Goal: Navigation & Orientation: Find specific page/section

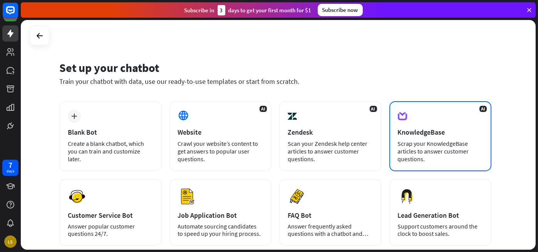
click at [409, 144] on div "Scrap your KnowledgeBase articles to answer customer questions." at bounding box center [439, 151] width 85 height 23
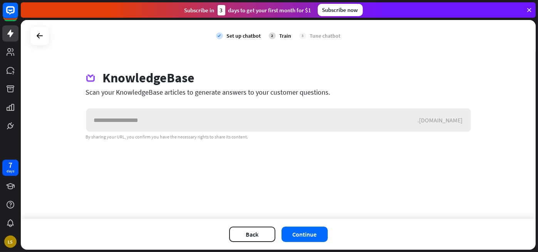
drag, startPoint x: 297, startPoint y: 124, endPoint x: 241, endPoint y: 121, distance: 55.8
click at [241, 121] on input "text" at bounding box center [251, 120] width 331 height 23
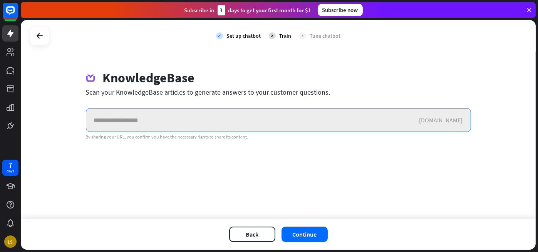
click at [308, 126] on input "text" at bounding box center [251, 120] width 331 height 23
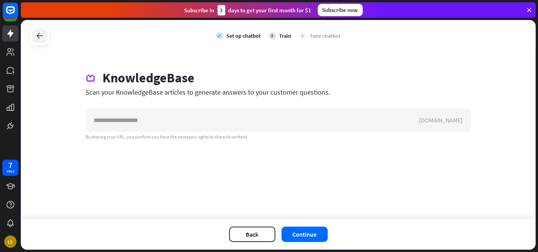
click at [38, 34] on icon at bounding box center [39, 35] width 9 height 9
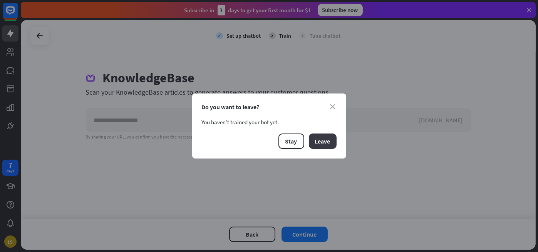
click at [325, 142] on button "Leave" at bounding box center [323, 141] width 28 height 15
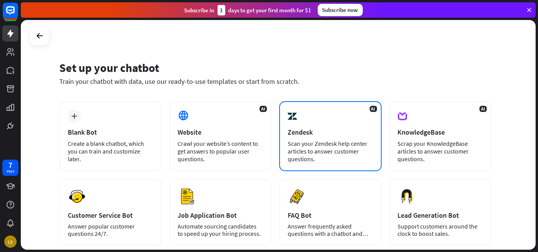
click at [342, 145] on div "Scan your Zendesk help center articles to answer customer questions." at bounding box center [329, 151] width 85 height 23
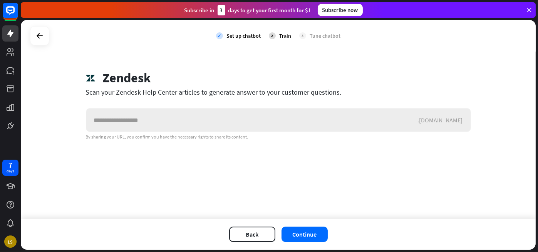
click at [317, 117] on input "text" at bounding box center [251, 120] width 331 height 23
click at [34, 36] on div at bounding box center [39, 35] width 15 height 15
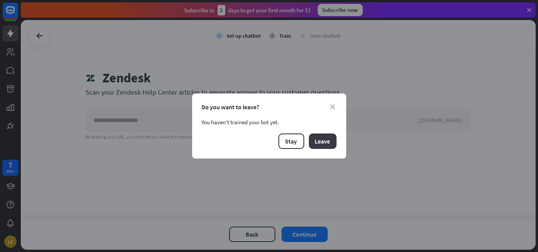
click at [316, 138] on button "Leave" at bounding box center [323, 141] width 28 height 15
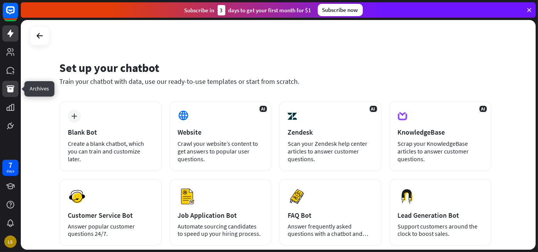
click at [8, 91] on icon at bounding box center [11, 88] width 8 height 7
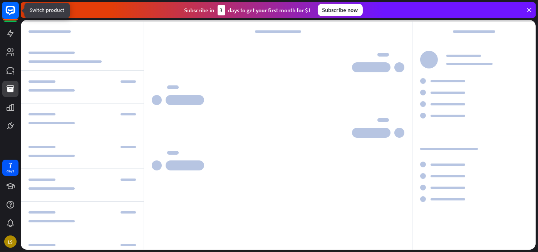
click at [8, 14] on rect at bounding box center [10, 10] width 17 height 17
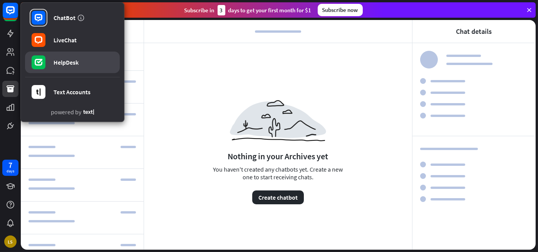
click at [62, 63] on div "HelpDesk" at bounding box center [65, 62] width 25 height 8
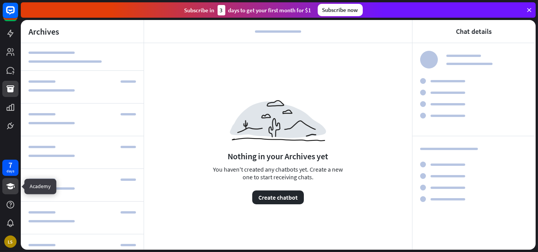
click at [11, 180] on link at bounding box center [10, 186] width 16 height 16
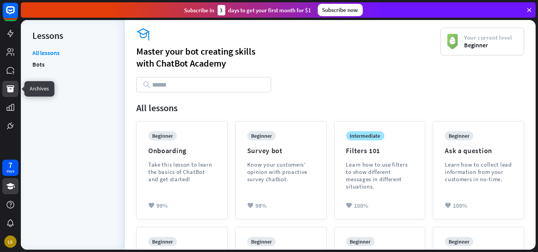
click at [9, 85] on icon at bounding box center [10, 88] width 9 height 9
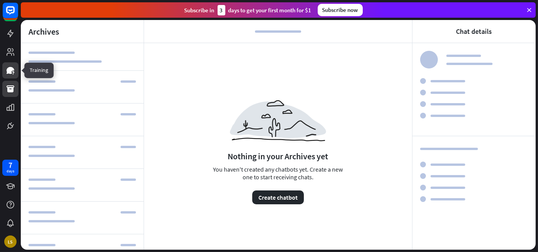
click at [6, 68] on icon at bounding box center [10, 70] width 9 height 9
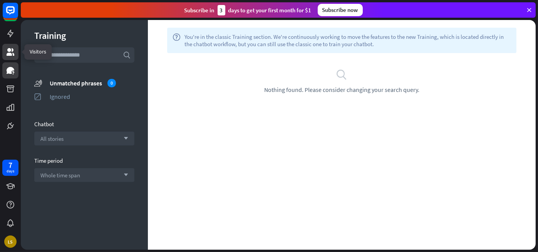
click at [12, 56] on icon at bounding box center [10, 51] width 9 height 9
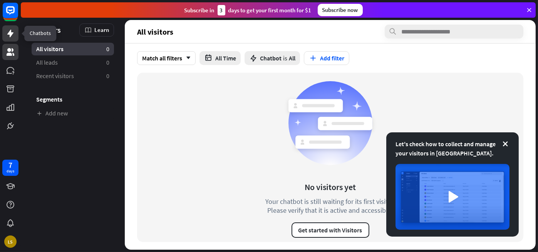
click at [11, 30] on icon at bounding box center [10, 33] width 9 height 9
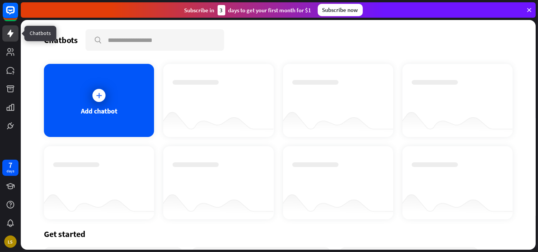
click at [8, 28] on link at bounding box center [10, 33] width 16 height 16
click at [2, 168] on div "7 days" at bounding box center [10, 168] width 16 height 16
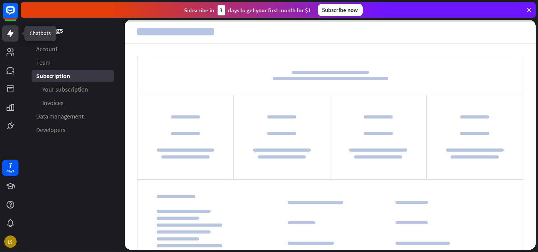
click at [14, 38] on link at bounding box center [10, 33] width 16 height 16
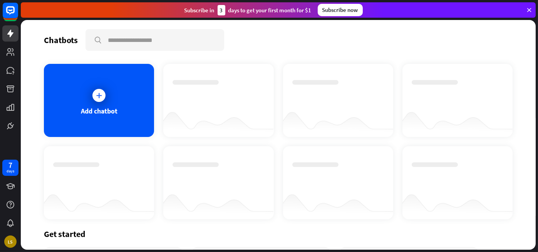
click at [320, 170] on div at bounding box center [338, 175] width 92 height 27
click at [245, 45] on div "Chatbots search" at bounding box center [278, 40] width 468 height 22
